Goal: Transaction & Acquisition: Purchase product/service

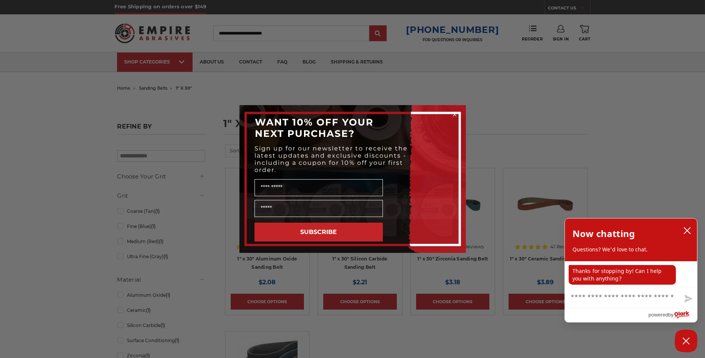
click at [454, 116] on circle "Close dialog" at bounding box center [454, 114] width 7 height 7
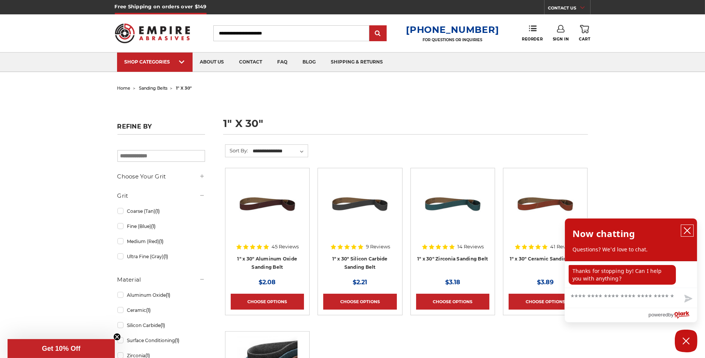
click at [689, 231] on icon "close chatbox" at bounding box center [688, 231] width 8 height 8
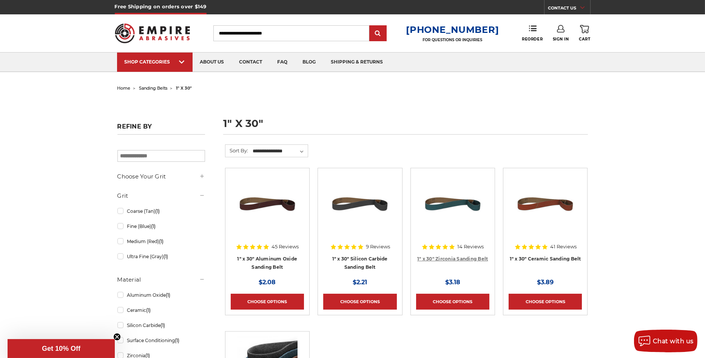
click at [471, 257] on link "1" x 30" Zirconia Sanding Belt" at bounding box center [453, 259] width 71 height 6
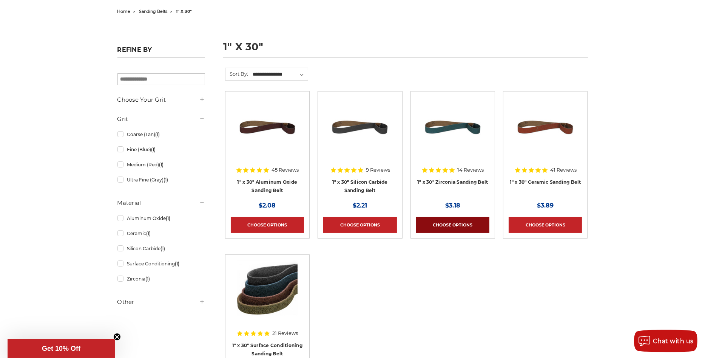
scroll to position [74, 0]
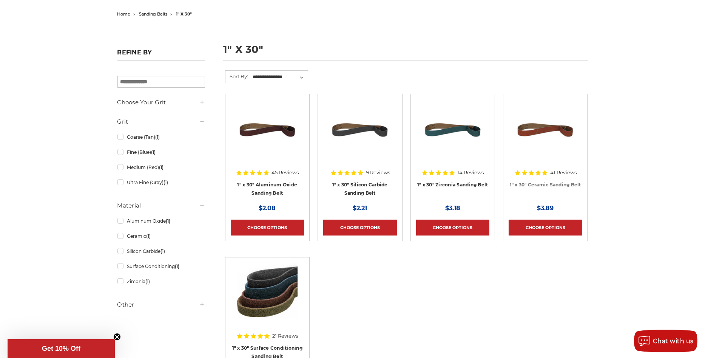
click at [564, 183] on link "1" x 30" Ceramic Sanding Belt" at bounding box center [545, 185] width 71 height 6
click at [263, 136] on img at bounding box center [267, 129] width 60 height 60
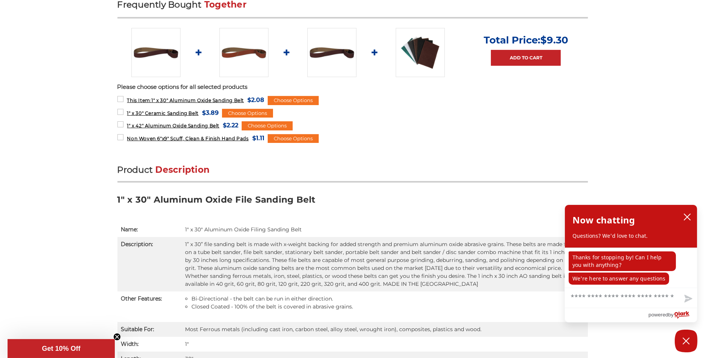
scroll to position [334, 0]
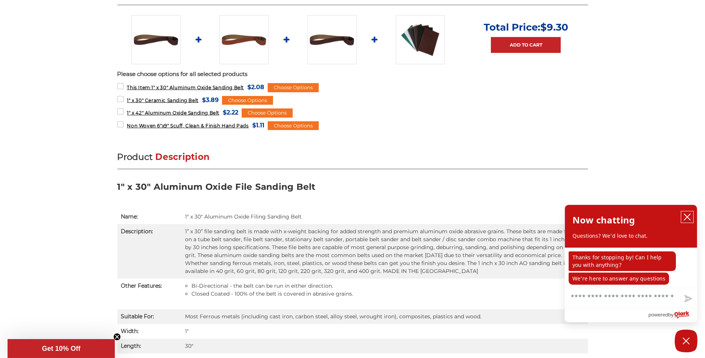
click at [688, 217] on icon "close chatbox" at bounding box center [688, 217] width 8 height 8
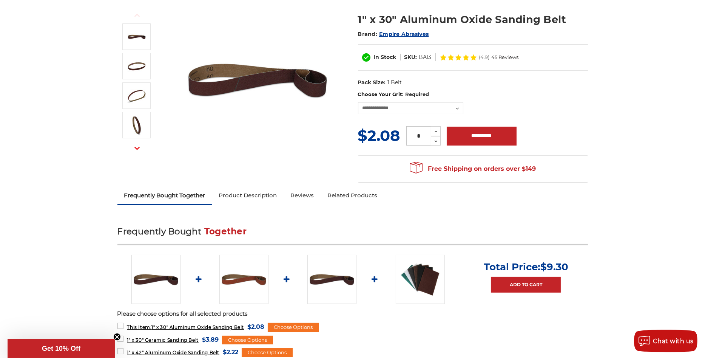
scroll to position [37, 0]
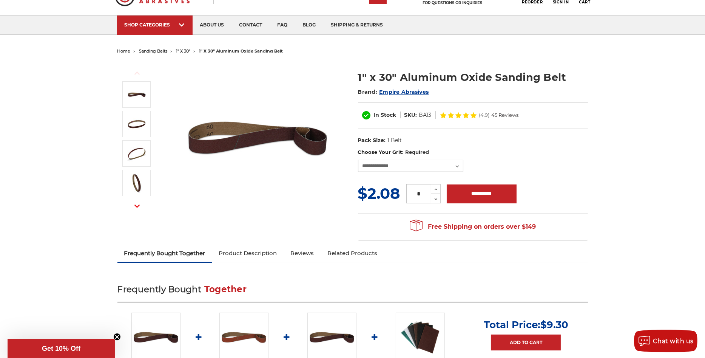
click at [376, 166] on select "**********" at bounding box center [411, 166] width 106 height 12
